Goal: Task Accomplishment & Management: Use online tool/utility

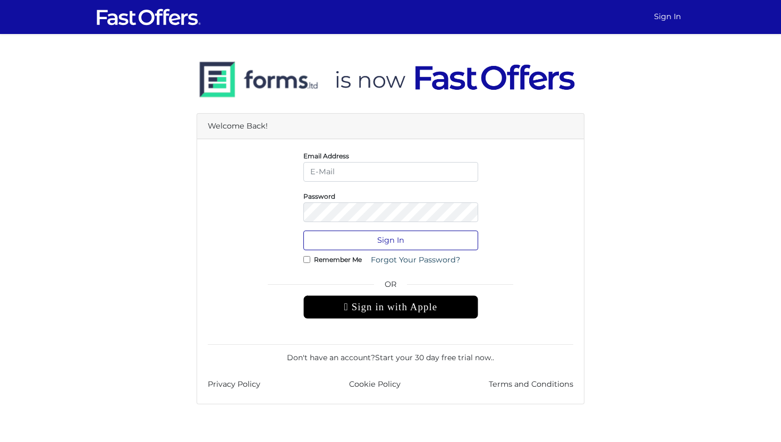
type input "[PERSON_NAME][EMAIL_ADDRESS][DOMAIN_NAME]"
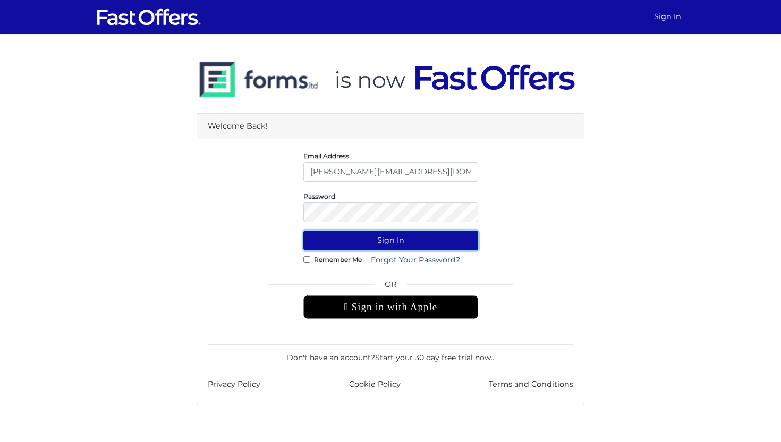
click at [365, 244] on button "Sign In" at bounding box center [391, 241] width 175 height 20
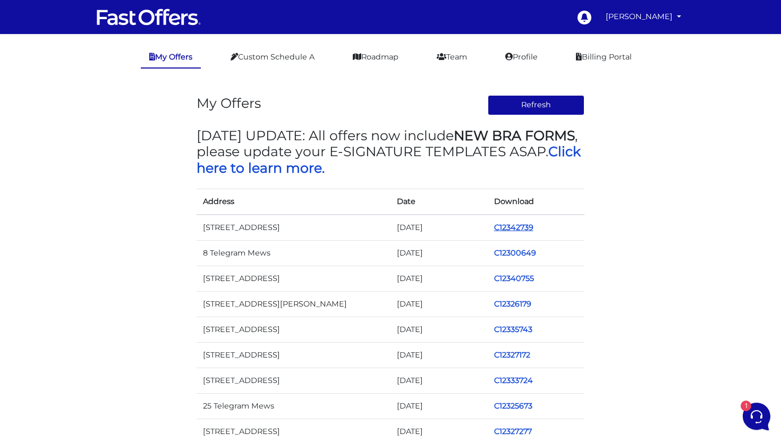
click at [506, 228] on link "C12342739" at bounding box center [513, 228] width 39 height 10
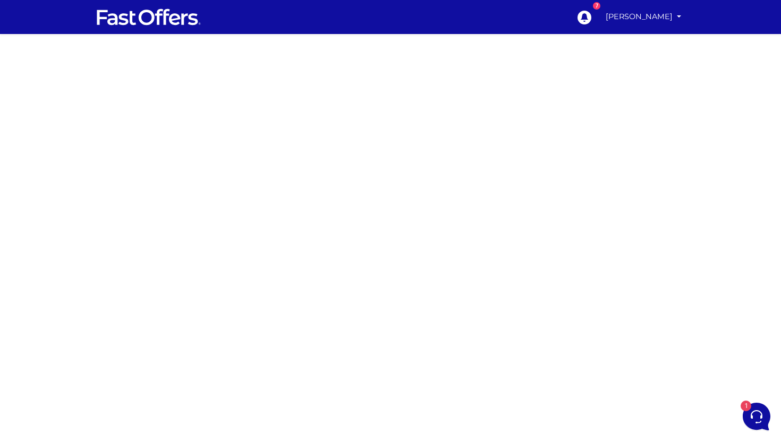
scroll to position [21, 0]
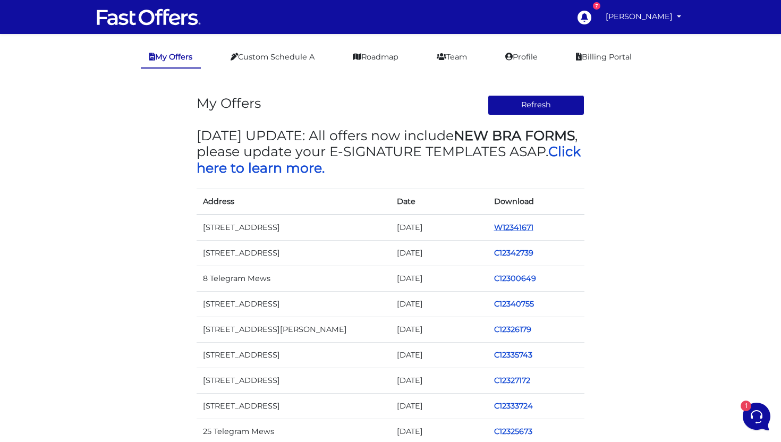
click at [520, 228] on link "W12341671" at bounding box center [513, 228] width 39 height 10
